Goal: Transaction & Acquisition: Purchase product/service

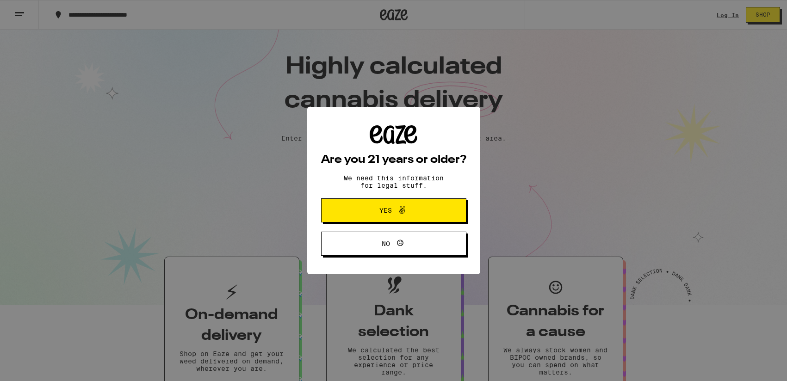
click at [409, 218] on button "Yes" at bounding box center [393, 210] width 145 height 24
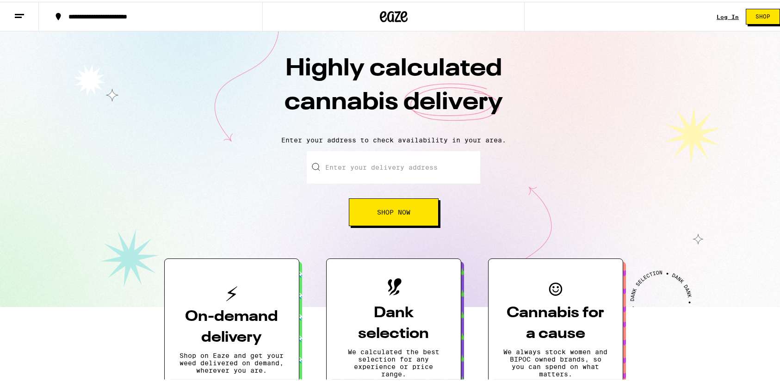
click at [415, 174] on input "Enter your delivery address" at bounding box center [394, 165] width 174 height 32
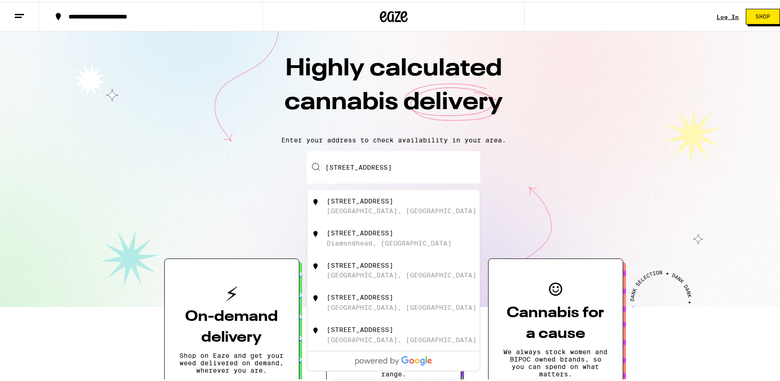
click at [403, 207] on div "[STREET_ADDRESS]" at bounding box center [409, 205] width 165 height 18
type input "[STREET_ADDRESS]"
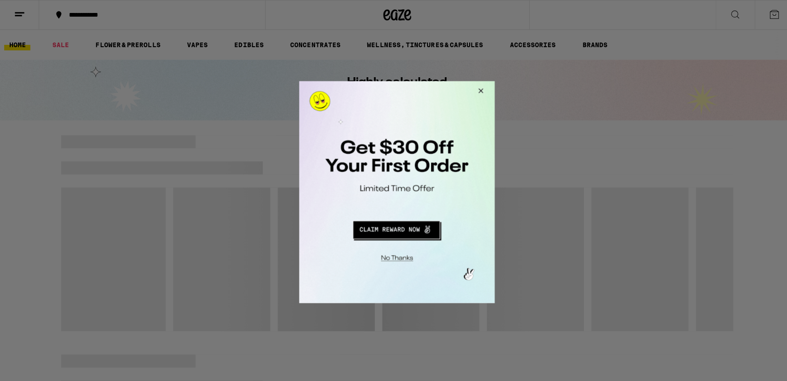
click at [476, 91] on button "Close Modal" at bounding box center [477, 92] width 25 height 22
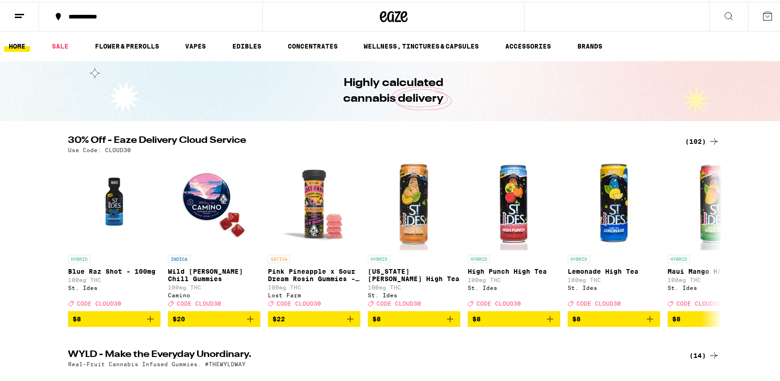
click at [752, 16] on button at bounding box center [767, 14] width 39 height 29
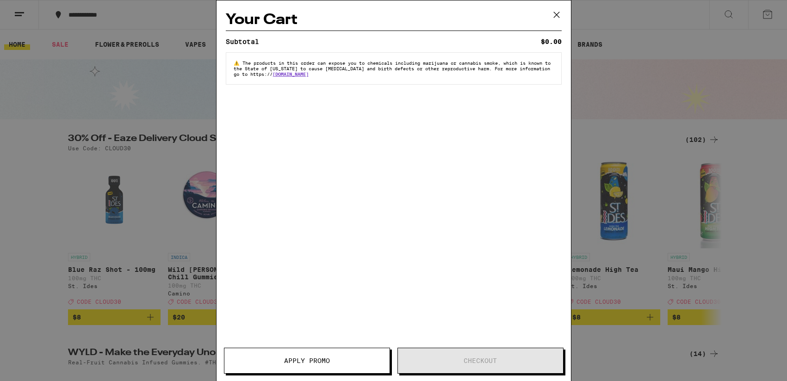
click at [562, 12] on icon at bounding box center [557, 15] width 14 height 14
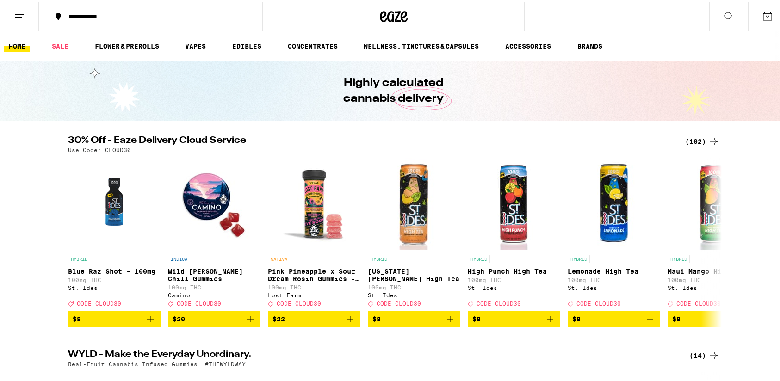
click at [713, 21] on button at bounding box center [728, 14] width 39 height 29
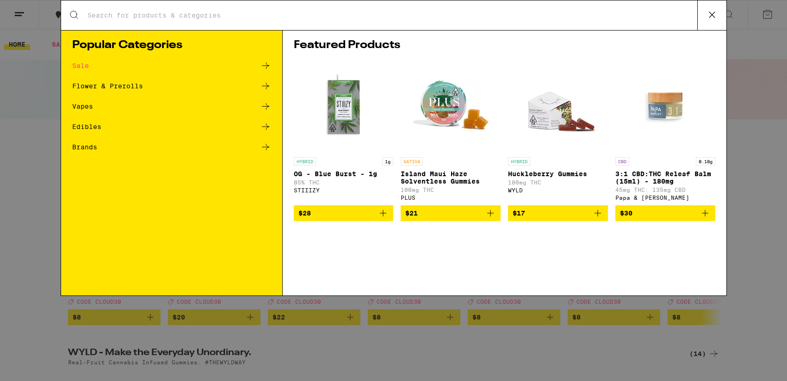
click at [719, 18] on button at bounding box center [711, 15] width 29 height 30
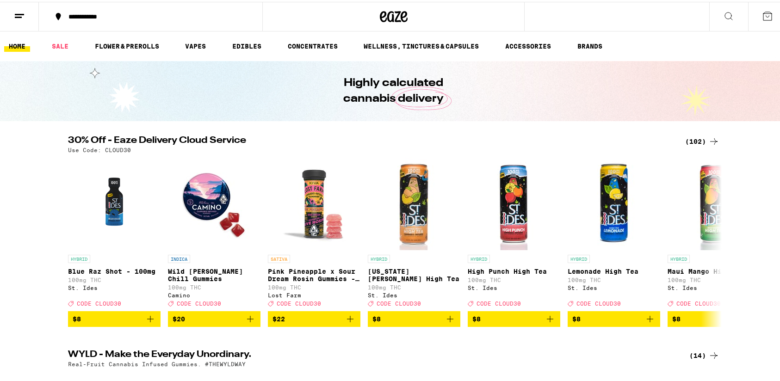
click at [88, 16] on div "**********" at bounding box center [155, 15] width 183 height 6
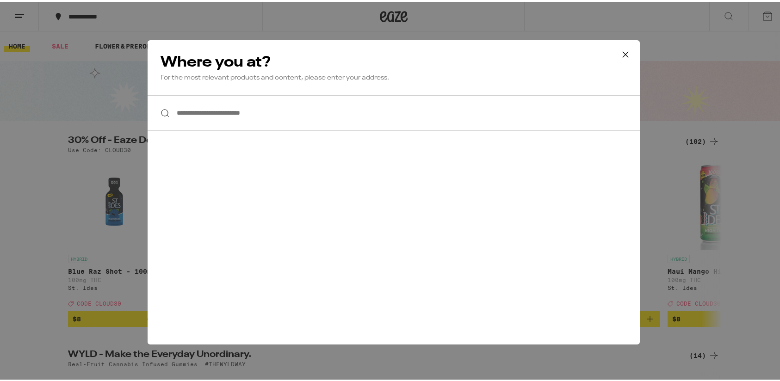
click at [619, 51] on icon at bounding box center [626, 53] width 14 height 14
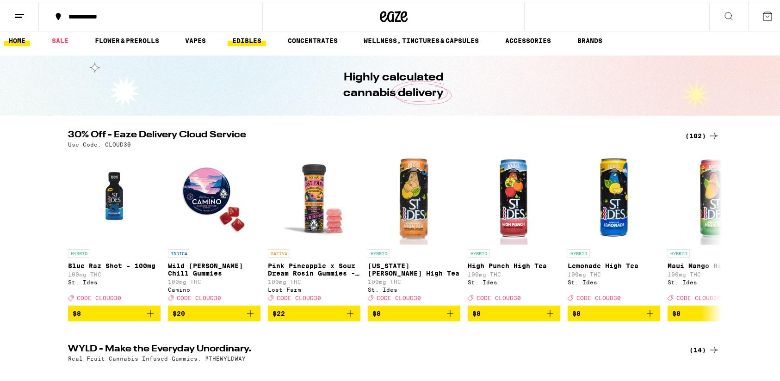
click at [248, 33] on link "EDIBLES" at bounding box center [247, 38] width 38 height 11
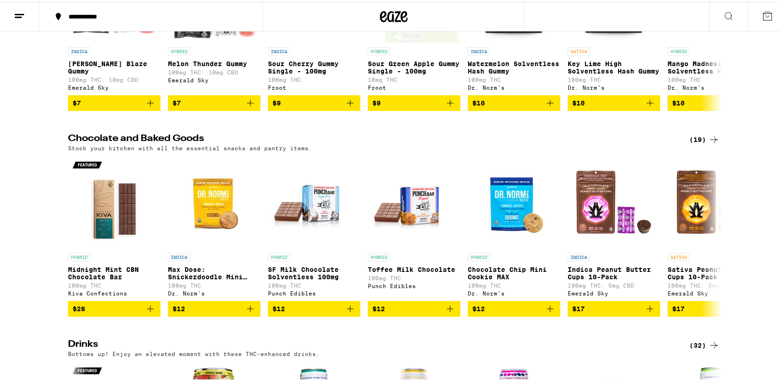
scroll to position [214, 0]
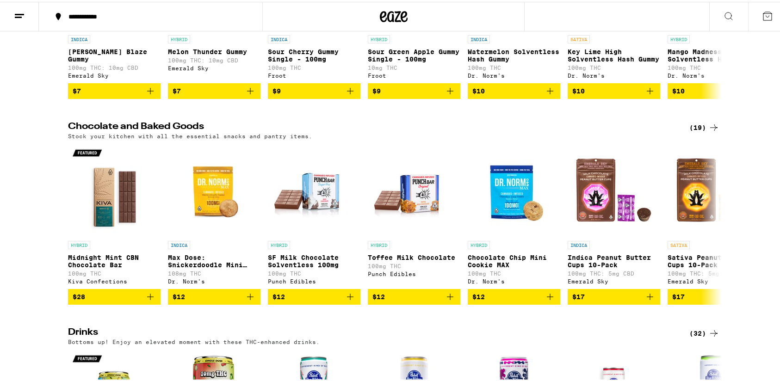
click at [711, 129] on icon at bounding box center [713, 126] width 7 height 6
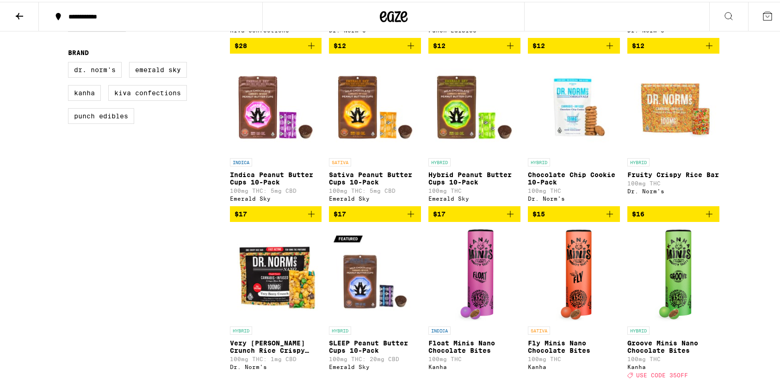
scroll to position [244, 0]
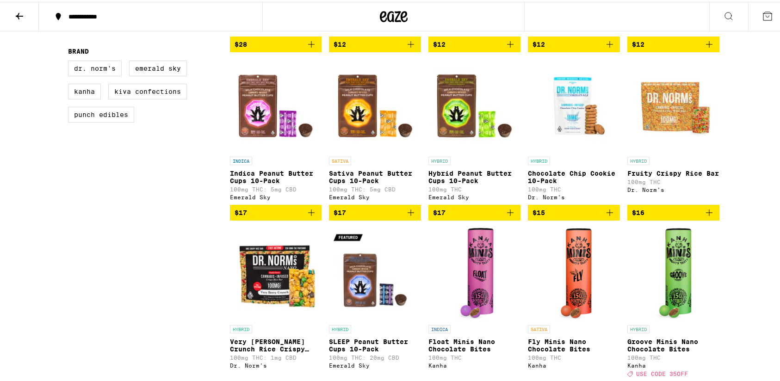
click at [612, 219] on button "$15" at bounding box center [574, 211] width 92 height 16
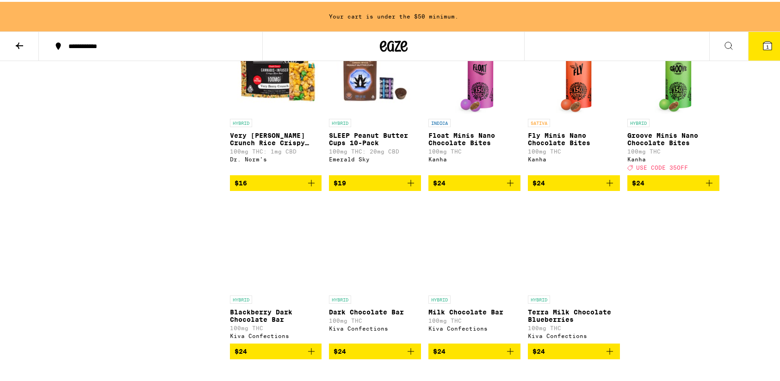
scroll to position [529, 0]
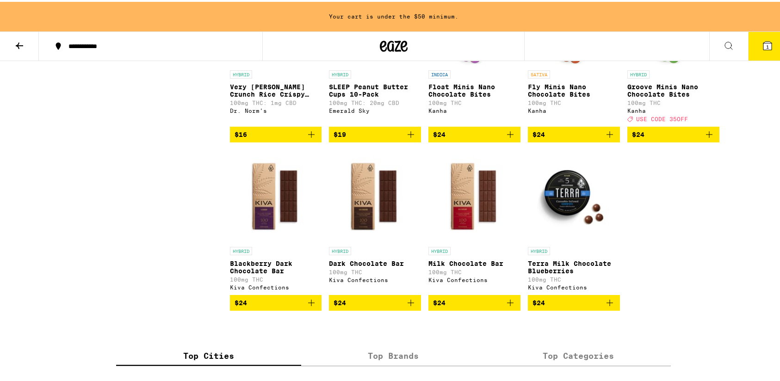
click at [315, 141] on button "$16" at bounding box center [276, 133] width 92 height 16
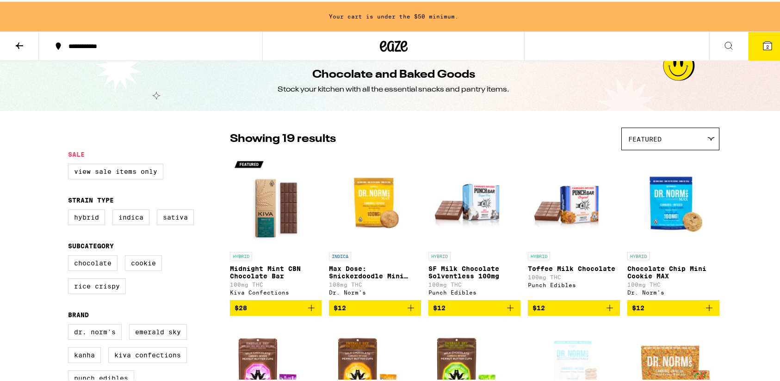
scroll to position [0, 0]
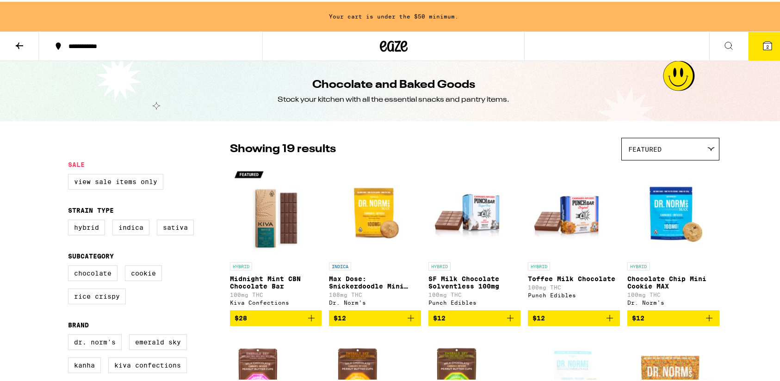
click at [22, 49] on button at bounding box center [19, 44] width 39 height 29
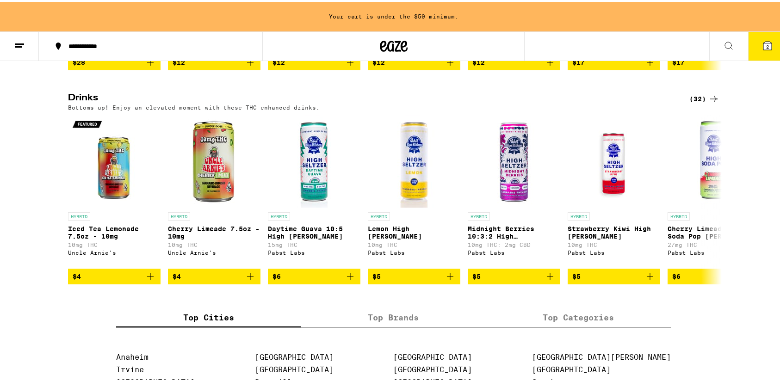
scroll to position [505, 0]
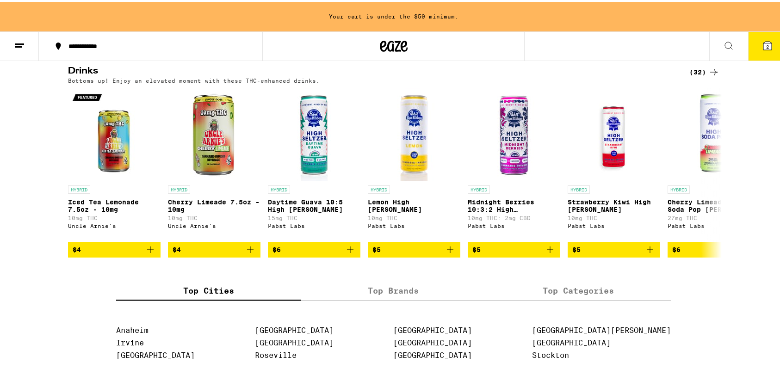
click at [708, 76] on icon at bounding box center [713, 70] width 11 height 11
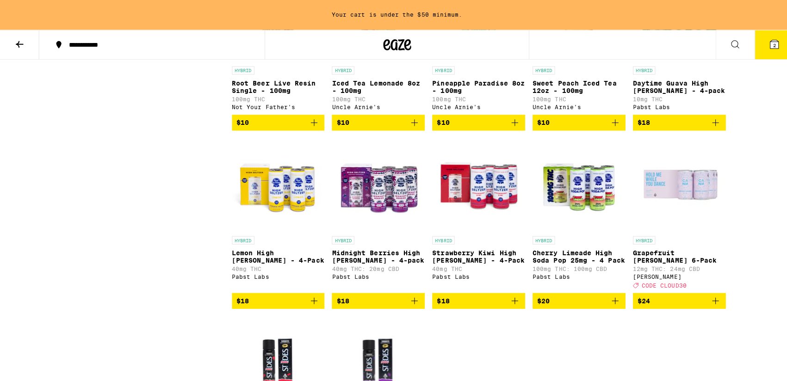
scroll to position [889, 0]
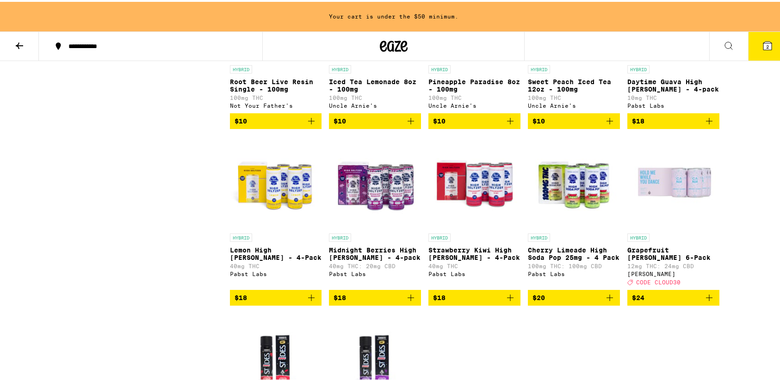
click at [384, 227] on img "Open page for Midnight Berries High Seltzer - 4-pack from Pabst Labs" at bounding box center [375, 181] width 92 height 93
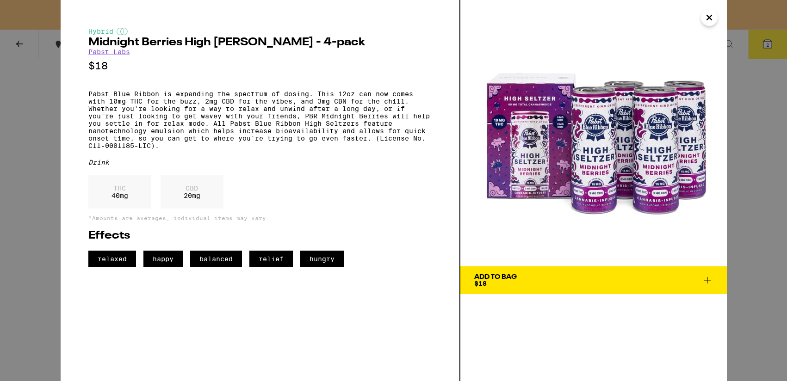
click at [580, 274] on span "Add To Bag $18" at bounding box center [593, 280] width 239 height 13
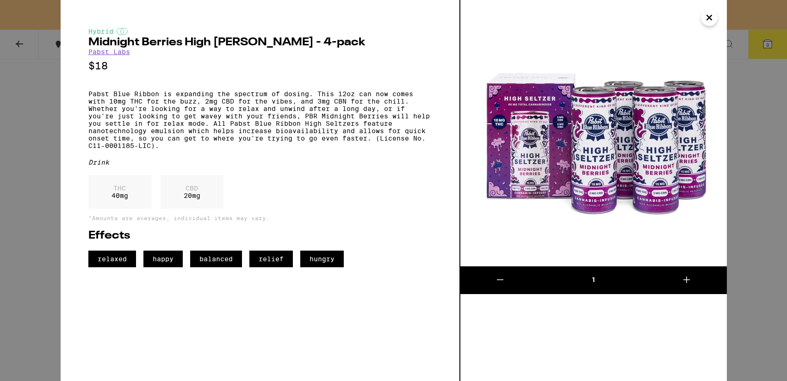
click at [703, 19] on button "Close" at bounding box center [709, 17] width 17 height 17
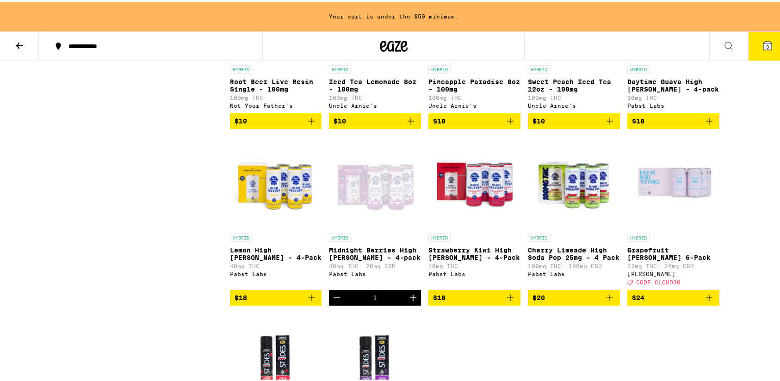
click at [762, 47] on icon at bounding box center [767, 43] width 11 height 11
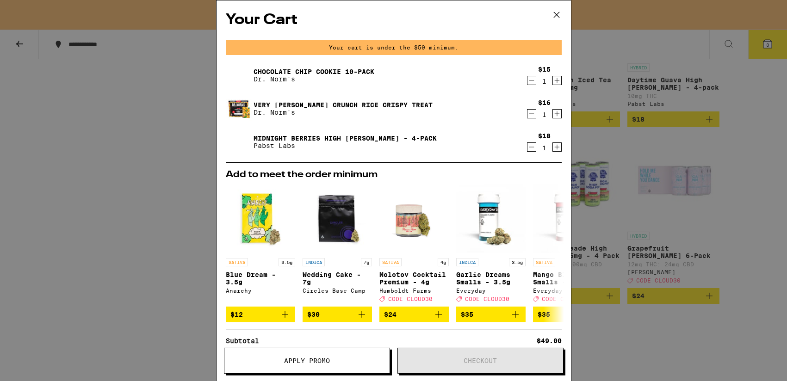
click at [558, 15] on icon at bounding box center [557, 15] width 14 height 14
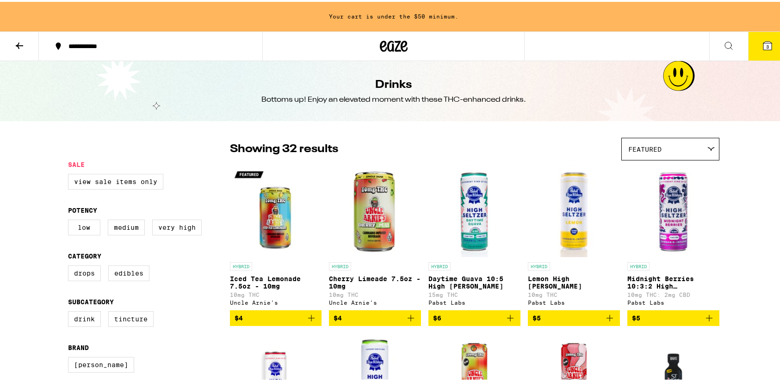
click at [16, 46] on icon at bounding box center [19, 43] width 11 height 11
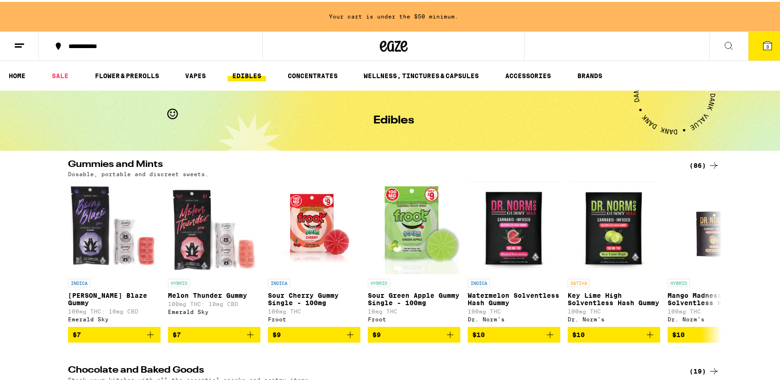
click at [708, 163] on icon at bounding box center [713, 163] width 11 height 11
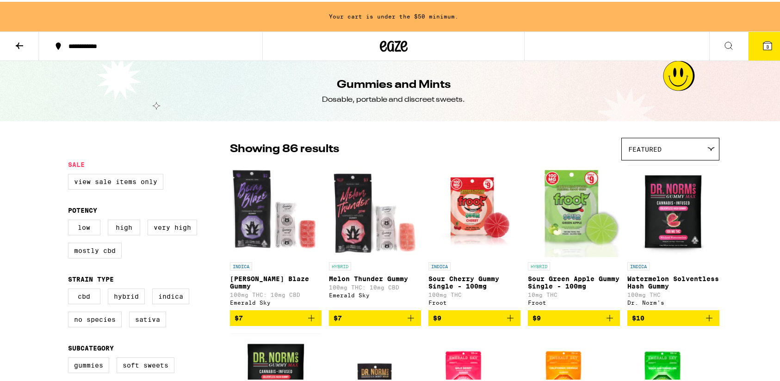
click at [707, 149] on icon at bounding box center [710, 147] width 7 height 4
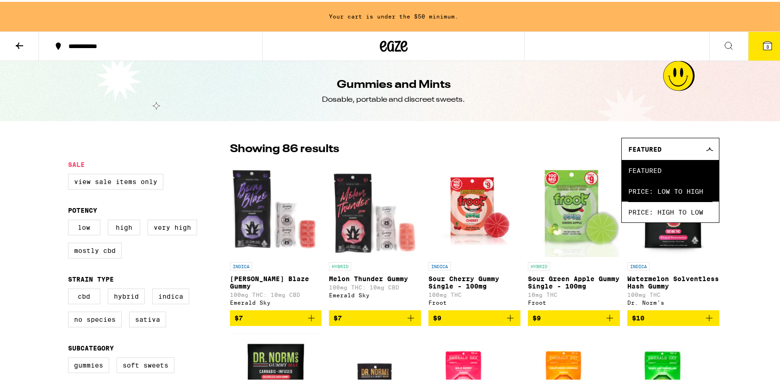
click at [663, 193] on span "Price: Low to High" at bounding box center [670, 189] width 84 height 21
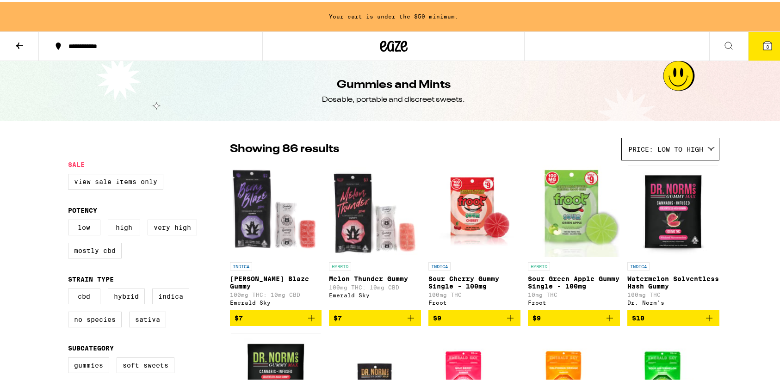
click at [15, 38] on icon at bounding box center [19, 43] width 11 height 11
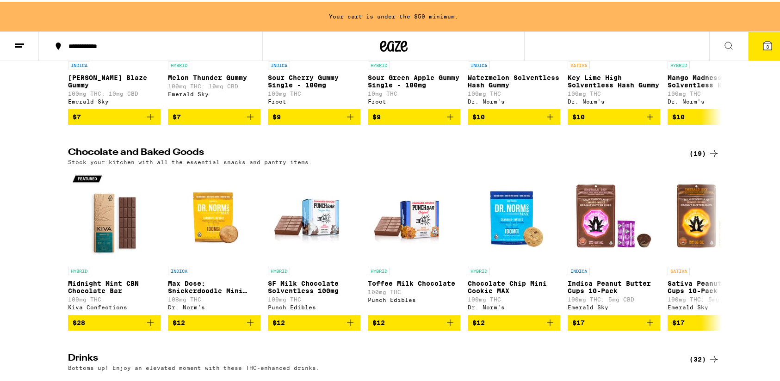
scroll to position [248, 0]
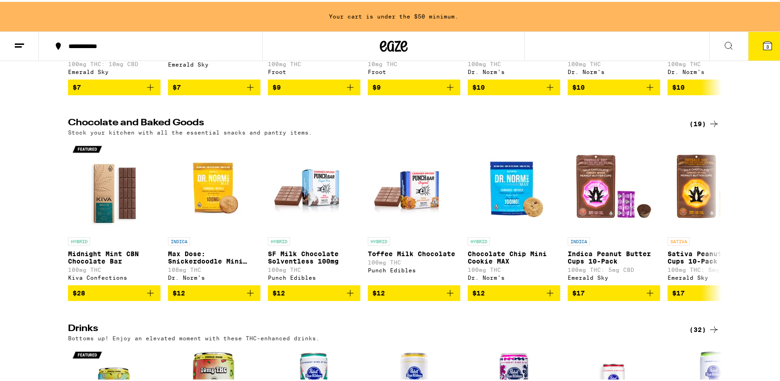
click at [700, 125] on div "(19)" at bounding box center [704, 122] width 30 height 11
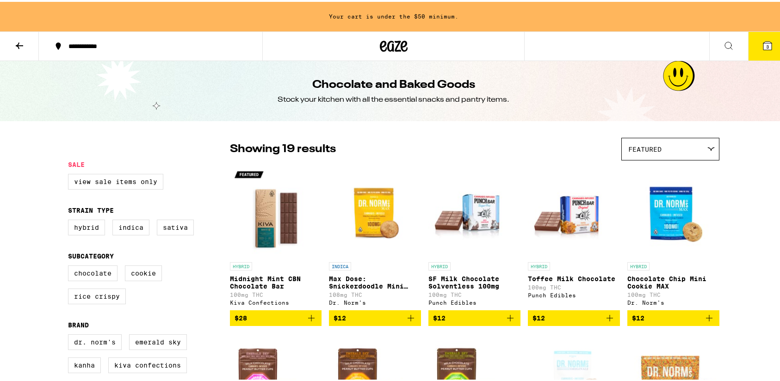
click at [657, 143] on div "Featured" at bounding box center [670, 147] width 97 height 22
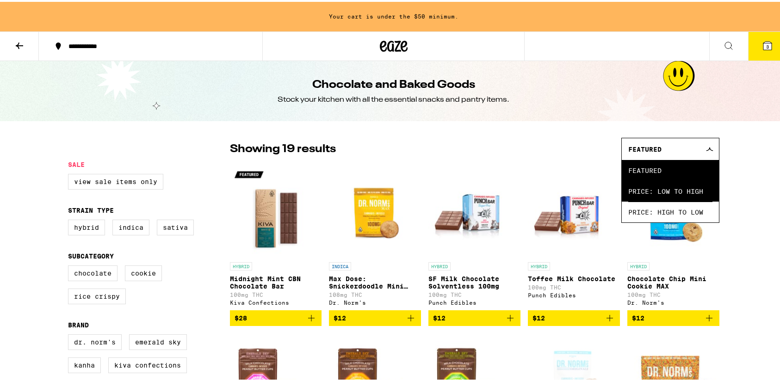
click at [649, 185] on span "Price: Low to High" at bounding box center [670, 189] width 84 height 21
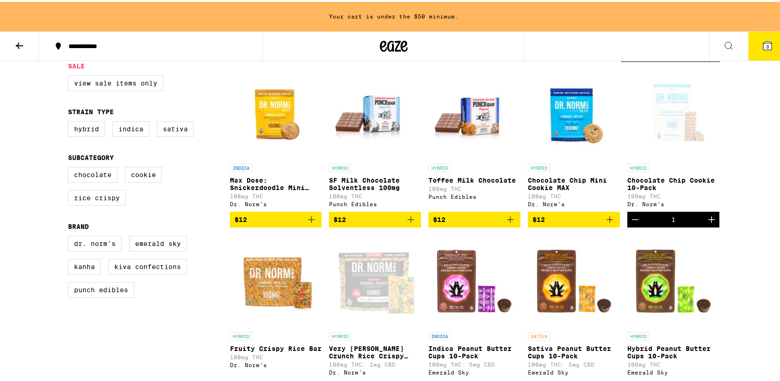
scroll to position [91, 0]
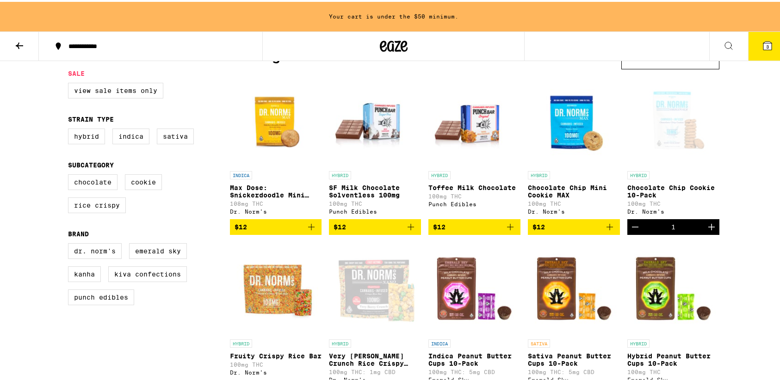
click at [482, 224] on button "$12" at bounding box center [474, 225] width 92 height 16
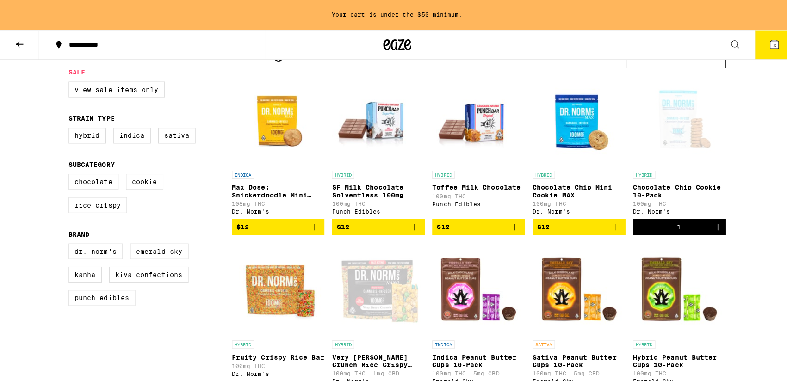
scroll to position [62, 0]
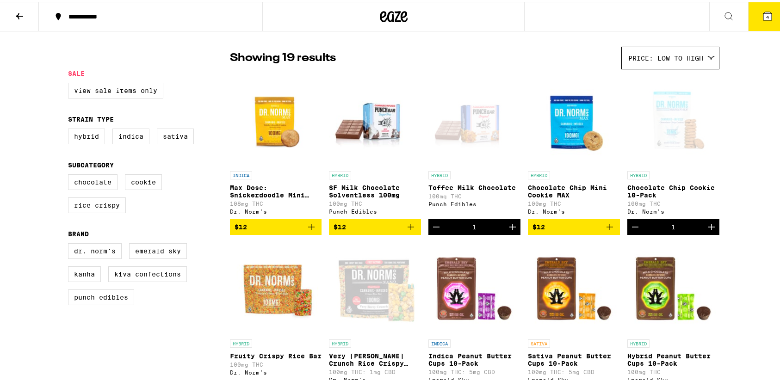
click at [749, 22] on button "4" at bounding box center [767, 14] width 39 height 29
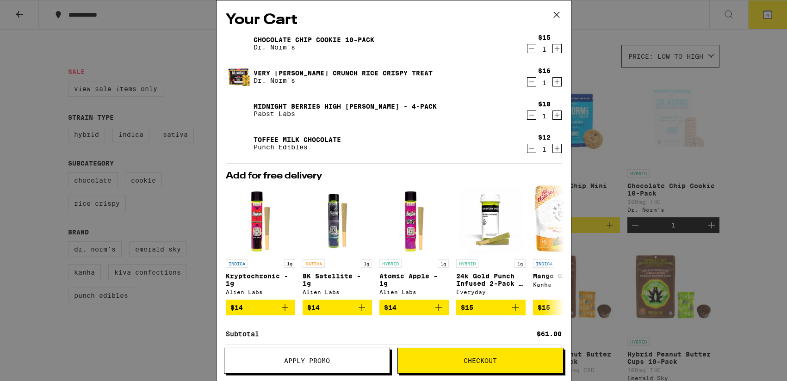
click at [481, 354] on button "Checkout" at bounding box center [480, 361] width 166 height 26
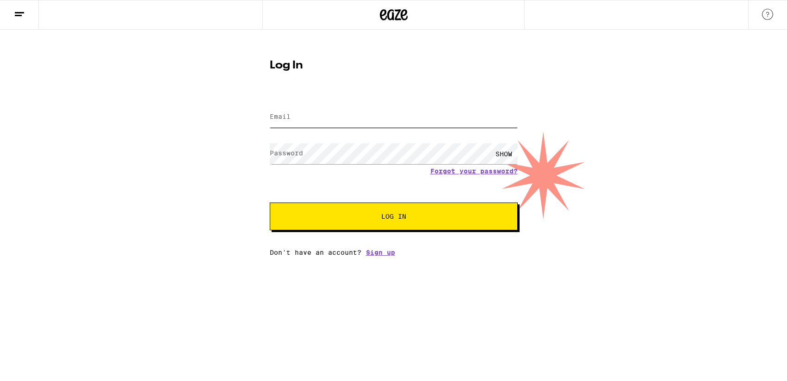
click at [440, 122] on input "Email" at bounding box center [394, 117] width 248 height 21
type input "ronning_joy@hotmail.com"
click at [348, 222] on button "Log In" at bounding box center [394, 217] width 248 height 28
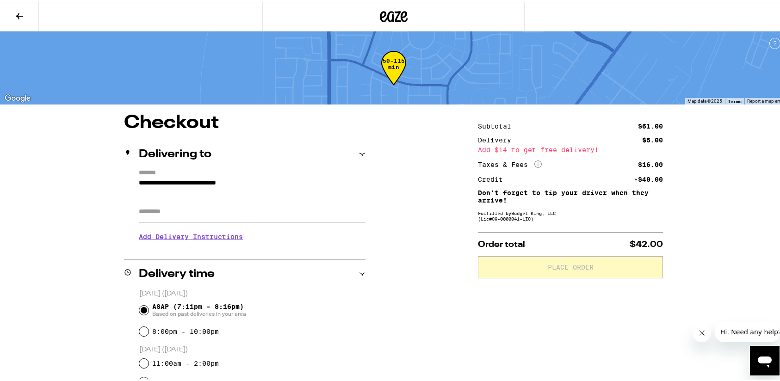
click at [23, 16] on icon at bounding box center [19, 14] width 11 height 11
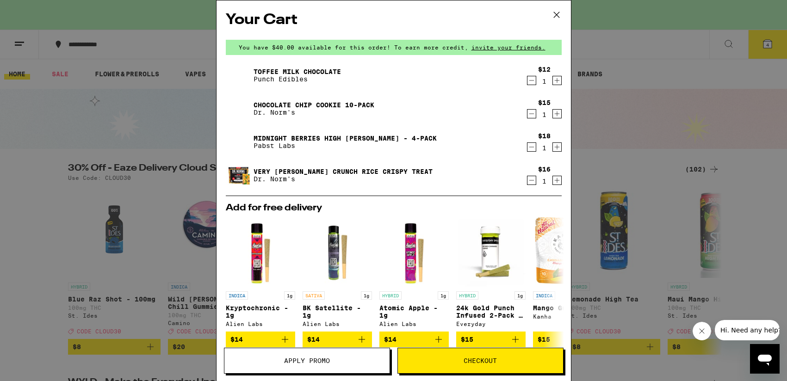
click at [555, 18] on icon at bounding box center [557, 15] width 14 height 14
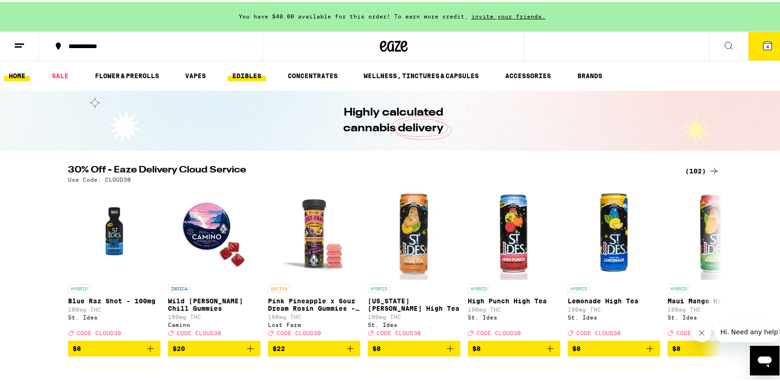
click at [249, 72] on link "EDIBLES" at bounding box center [247, 73] width 38 height 11
click at [416, 80] on link "WELLNESS, TINCTURES & CAPSULES" at bounding box center [421, 73] width 124 height 11
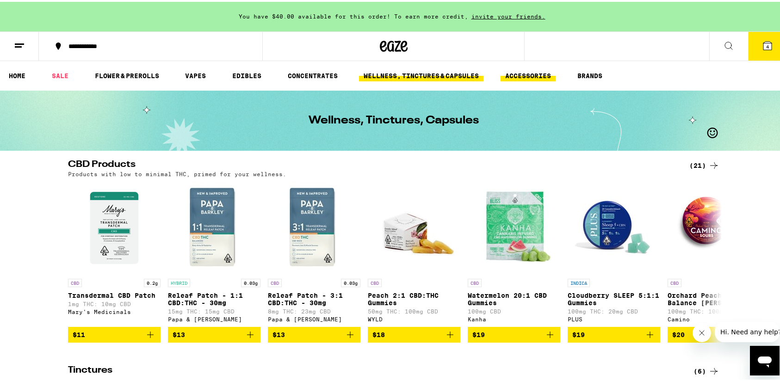
click at [532, 76] on link "ACCESSORIES" at bounding box center [528, 73] width 55 height 11
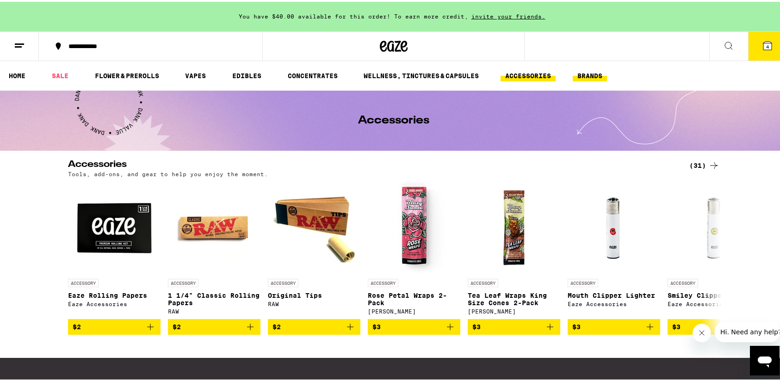
click at [596, 74] on link "BRANDS" at bounding box center [590, 73] width 34 height 11
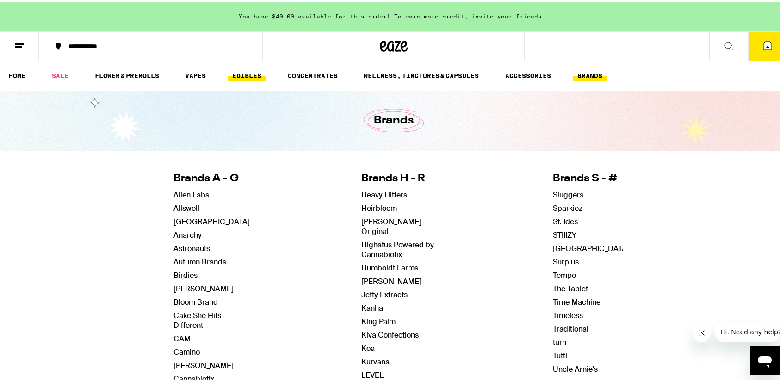
click at [250, 75] on link "EDIBLES" at bounding box center [247, 73] width 38 height 11
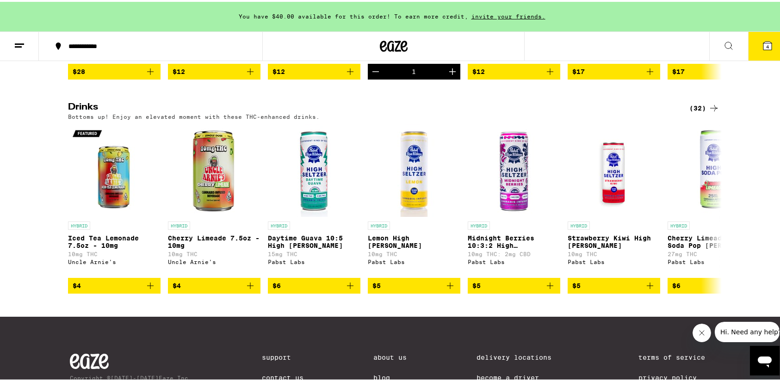
scroll to position [466, 0]
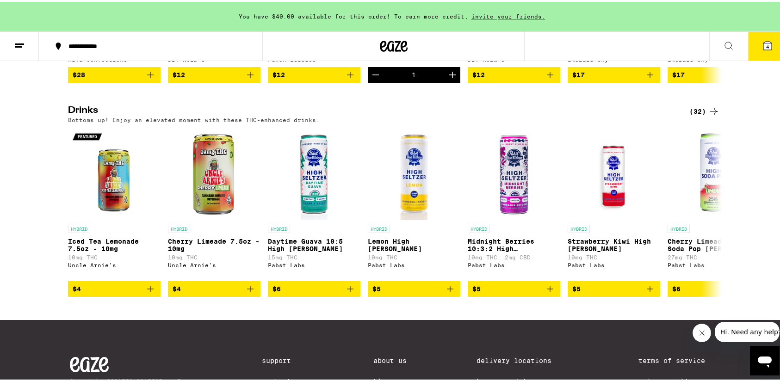
click at [708, 115] on icon at bounding box center [713, 109] width 11 height 11
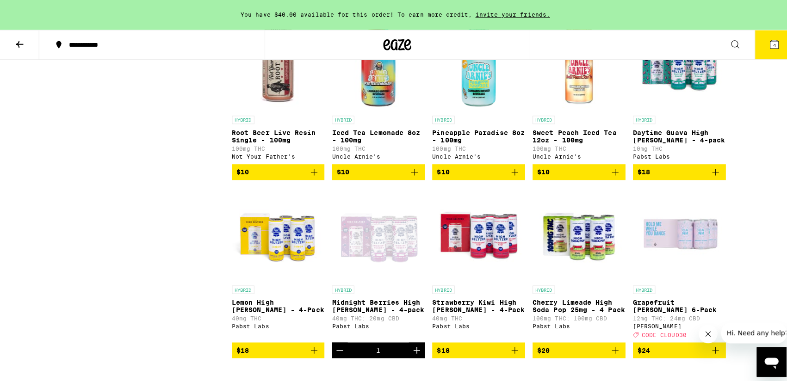
scroll to position [783, 0]
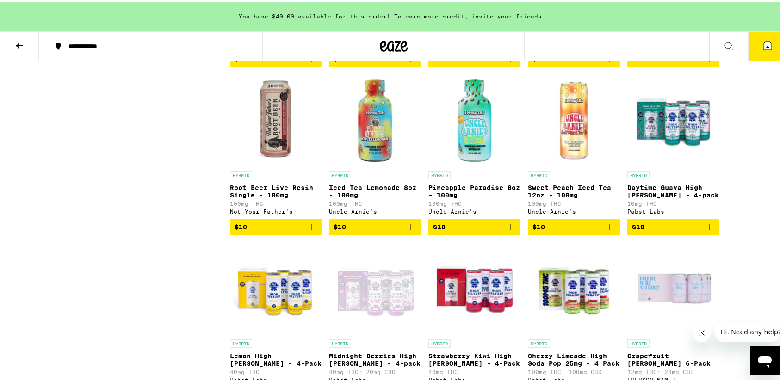
click at [680, 197] on p "Daytime Guava High Seltzer - 4-pack" at bounding box center [673, 189] width 92 height 15
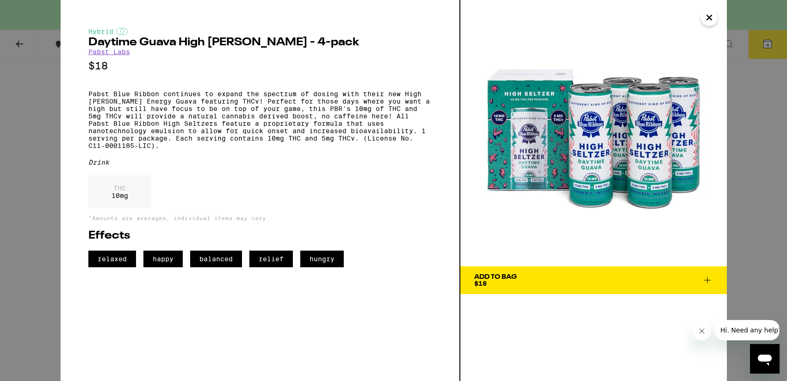
click at [682, 281] on span "Add To Bag $18" at bounding box center [593, 280] width 239 height 13
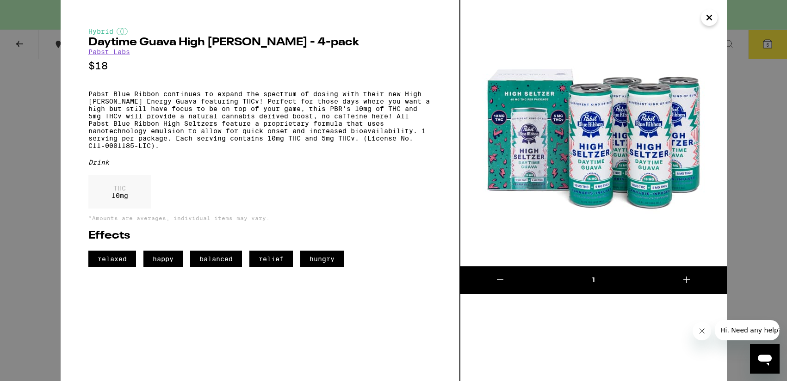
click at [708, 18] on icon "Close" at bounding box center [709, 18] width 11 height 14
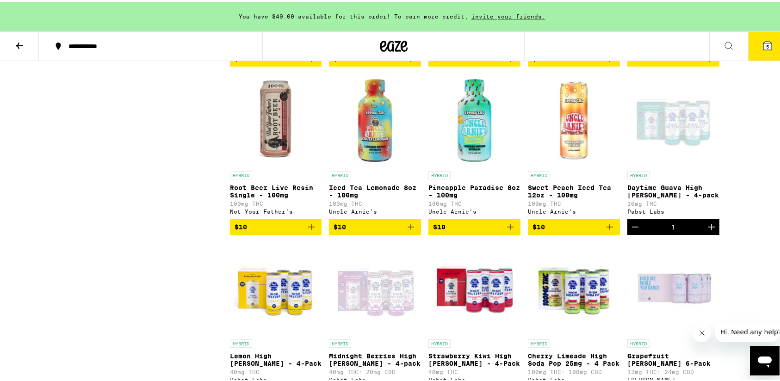
click at [766, 42] on span "5" at bounding box center [767, 45] width 3 height 6
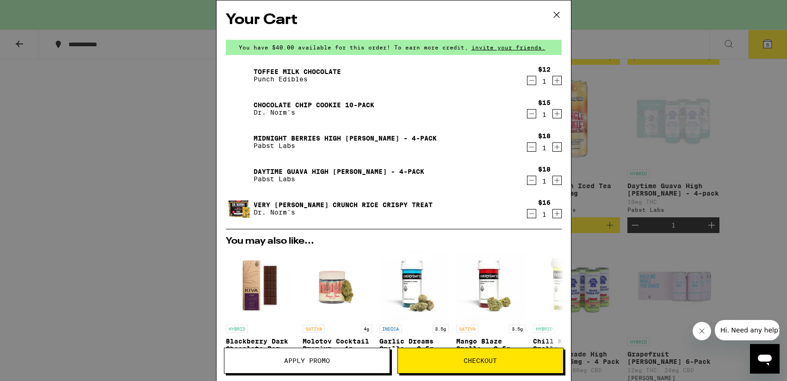
click at [492, 364] on span "Checkout" at bounding box center [480, 361] width 33 height 6
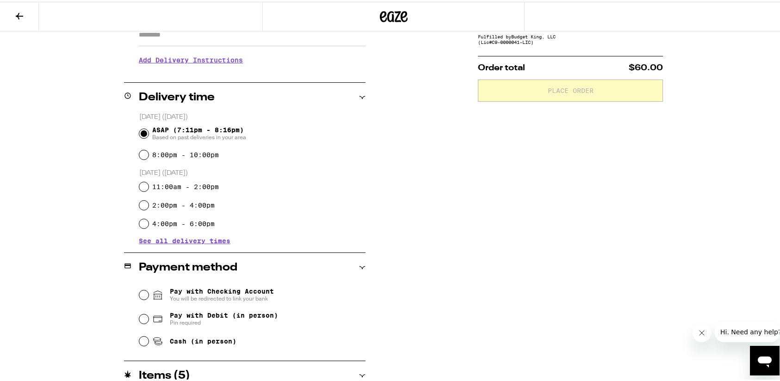
scroll to position [178, 0]
click at [198, 239] on span "See all delivery times" at bounding box center [185, 238] width 92 height 6
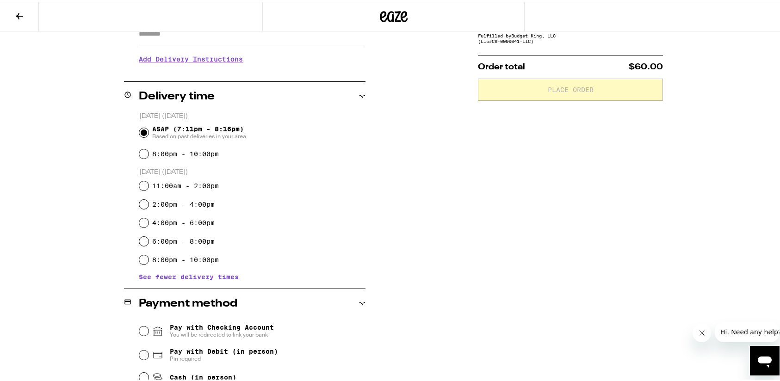
click at [172, 243] on label "6:00pm - 8:00pm" at bounding box center [183, 239] width 62 height 7
click at [149, 243] on input "6:00pm - 8:00pm" at bounding box center [143, 239] width 9 height 9
radio input "true"
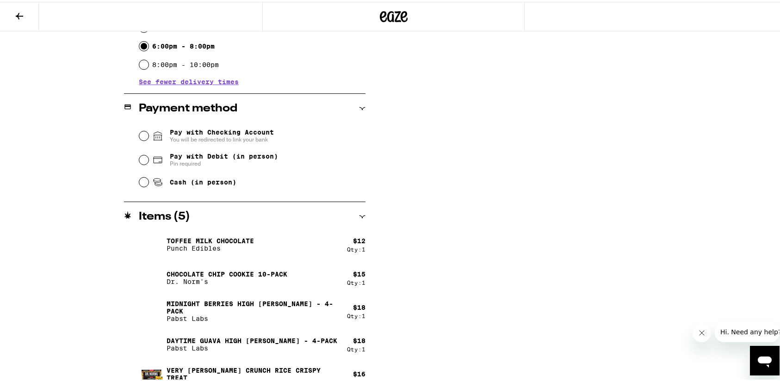
scroll to position [389, 0]
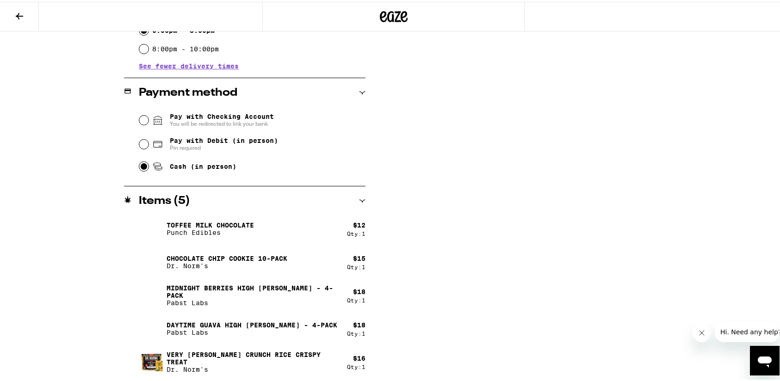
click at [139, 169] on input "Cash (in person)" at bounding box center [143, 164] width 9 height 9
radio input "true"
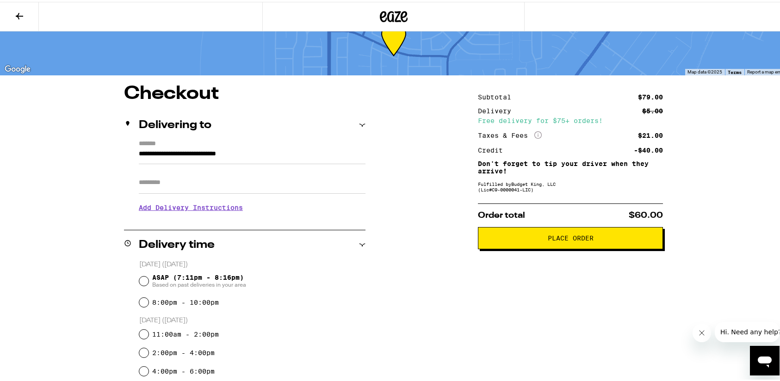
scroll to position [0, 0]
